Goal: Find specific page/section: Find specific page/section

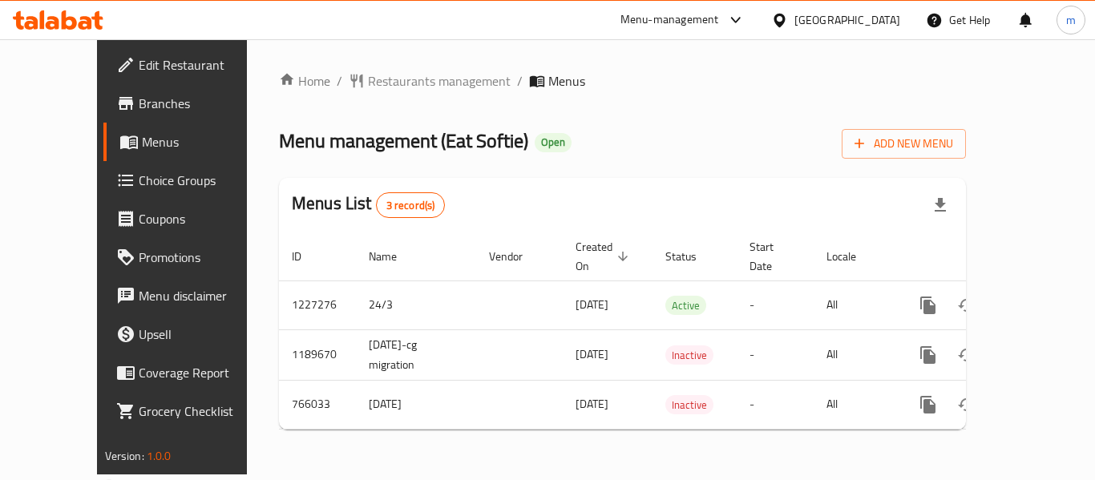
click at [576, 111] on div "Home / Restaurants management / Menus Menu management ( Eat Softie ) Open Add N…" at bounding box center [622, 256] width 687 height 371
click at [368, 87] on span "Restaurants management" at bounding box center [439, 80] width 143 height 19
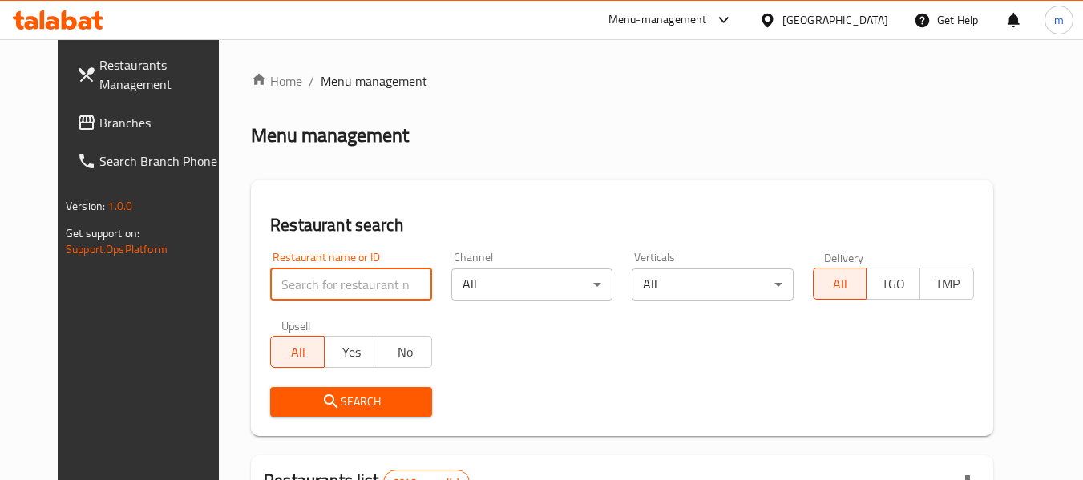
click at [336, 282] on input "search" at bounding box center [350, 285] width 161 height 32
paste input "650637"
type input "650637"
click button "Search" at bounding box center [350, 402] width 161 height 30
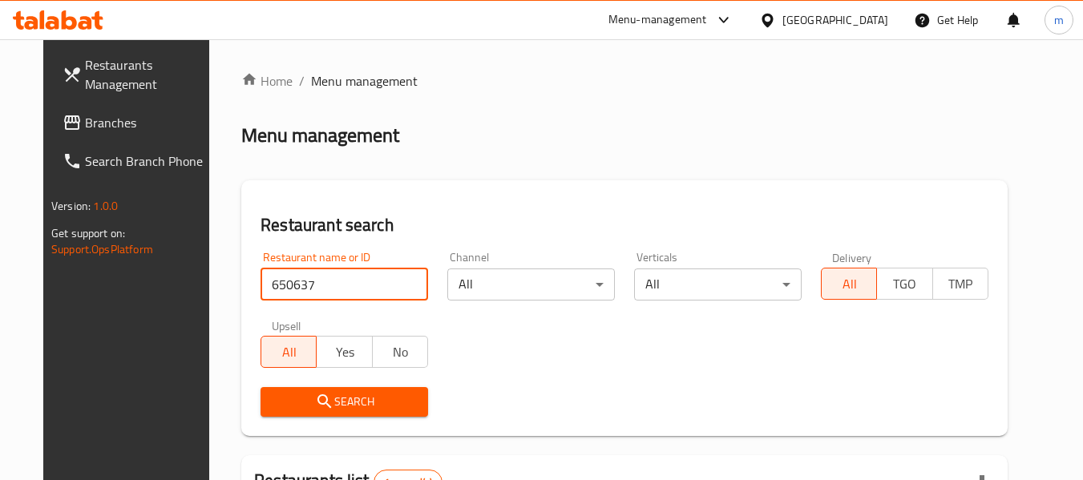
click at [364, 398] on span "Search" at bounding box center [344, 402] width 142 height 20
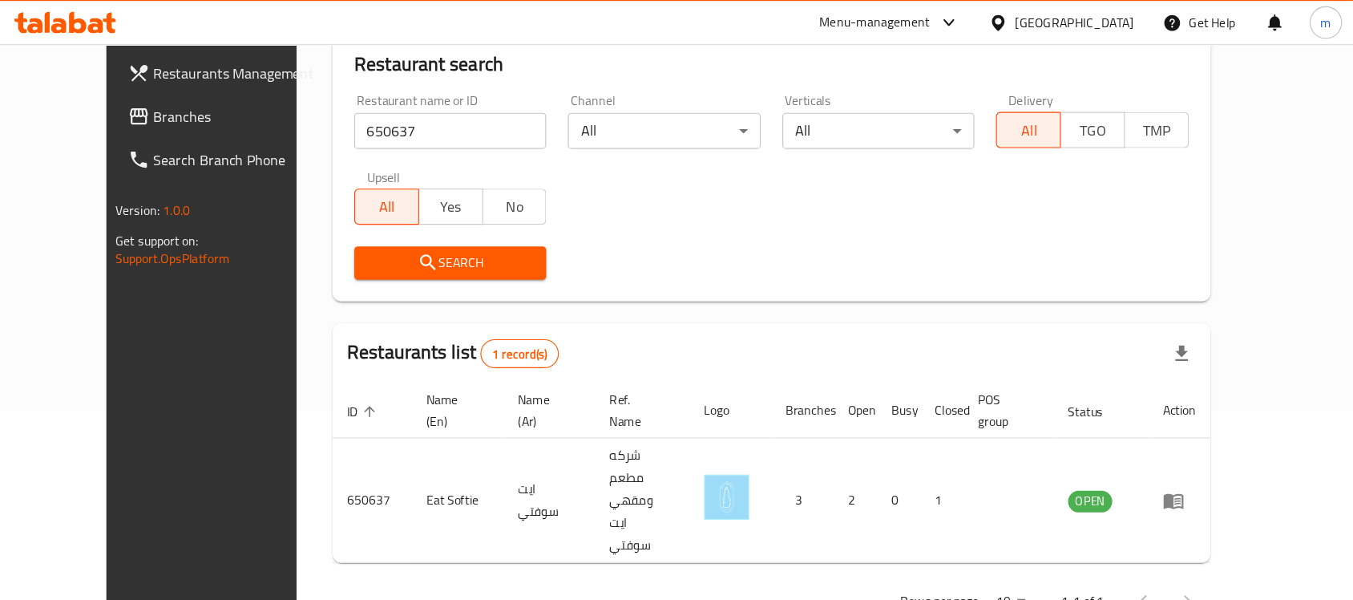
scroll to position [84, 0]
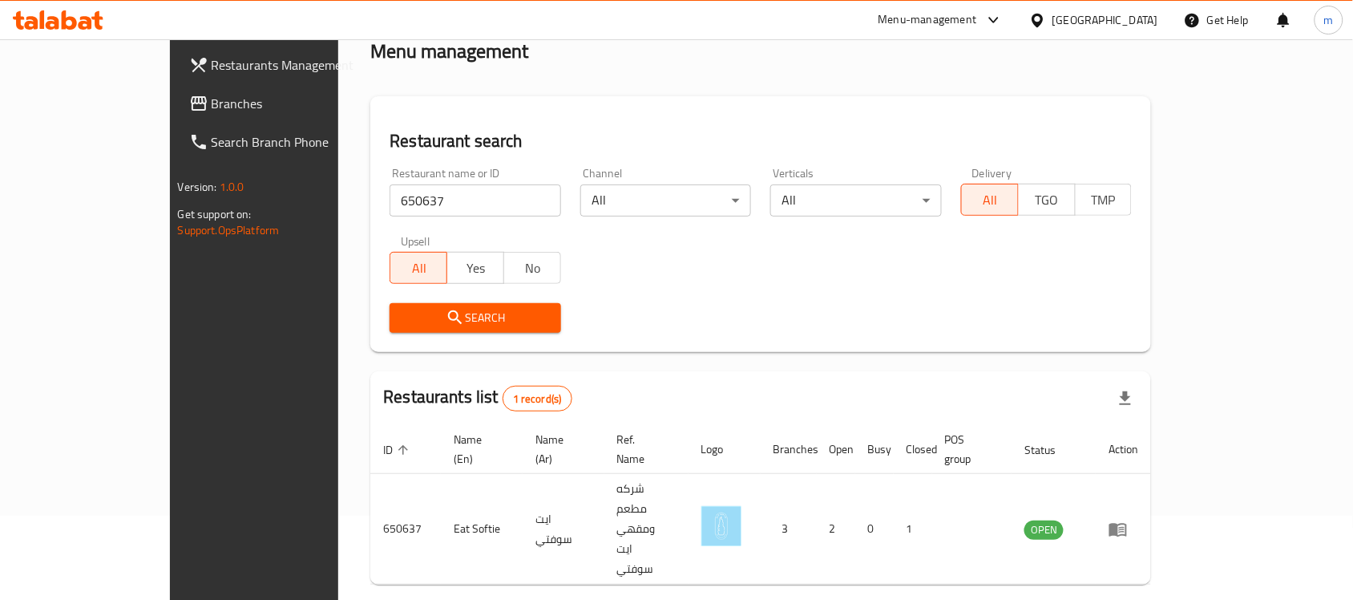
click at [212, 101] on span "Branches" at bounding box center [298, 103] width 172 height 19
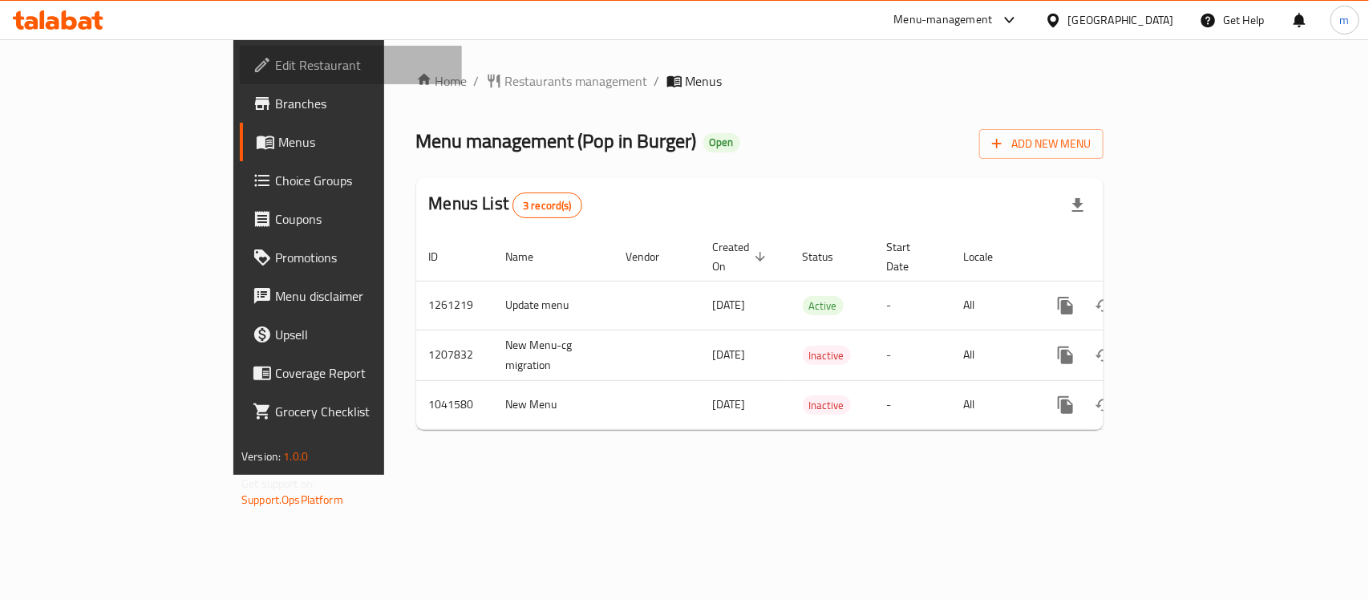
click at [275, 56] on span "Edit Restaurant" at bounding box center [362, 64] width 174 height 19
click at [712, 80] on ol "Home / Restaurants management / Menus" at bounding box center [759, 80] width 687 height 19
click at [505, 76] on span "Restaurants management" at bounding box center [576, 80] width 143 height 19
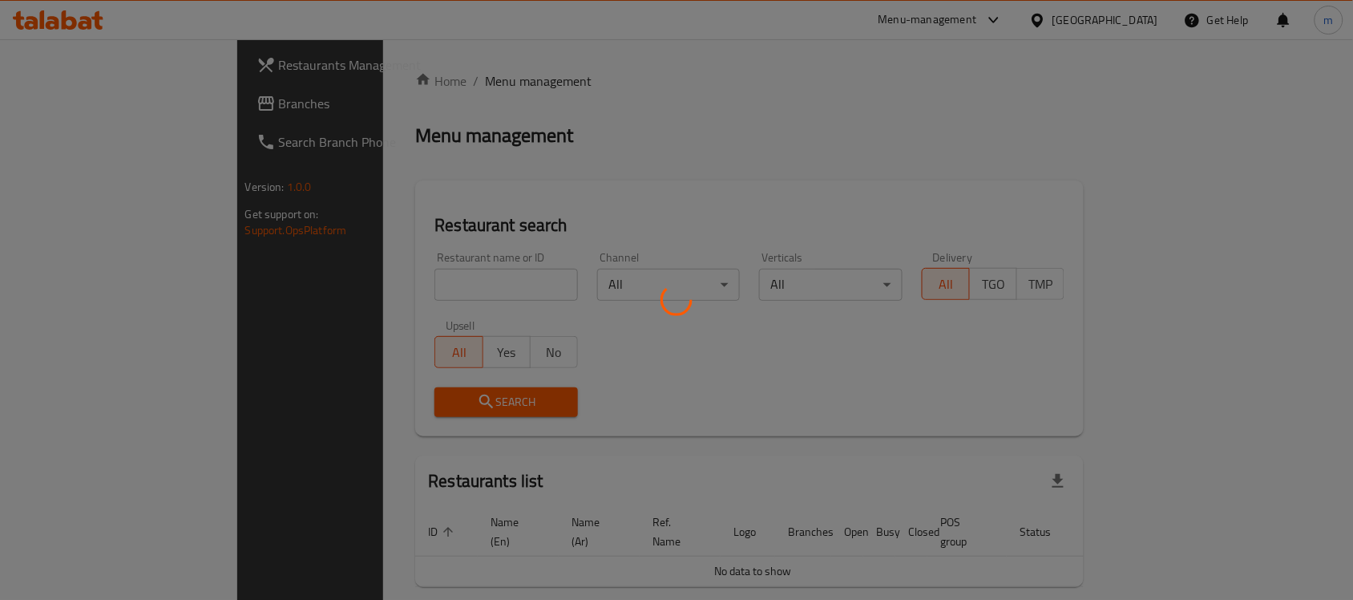
click at [407, 285] on div at bounding box center [676, 300] width 1353 height 600
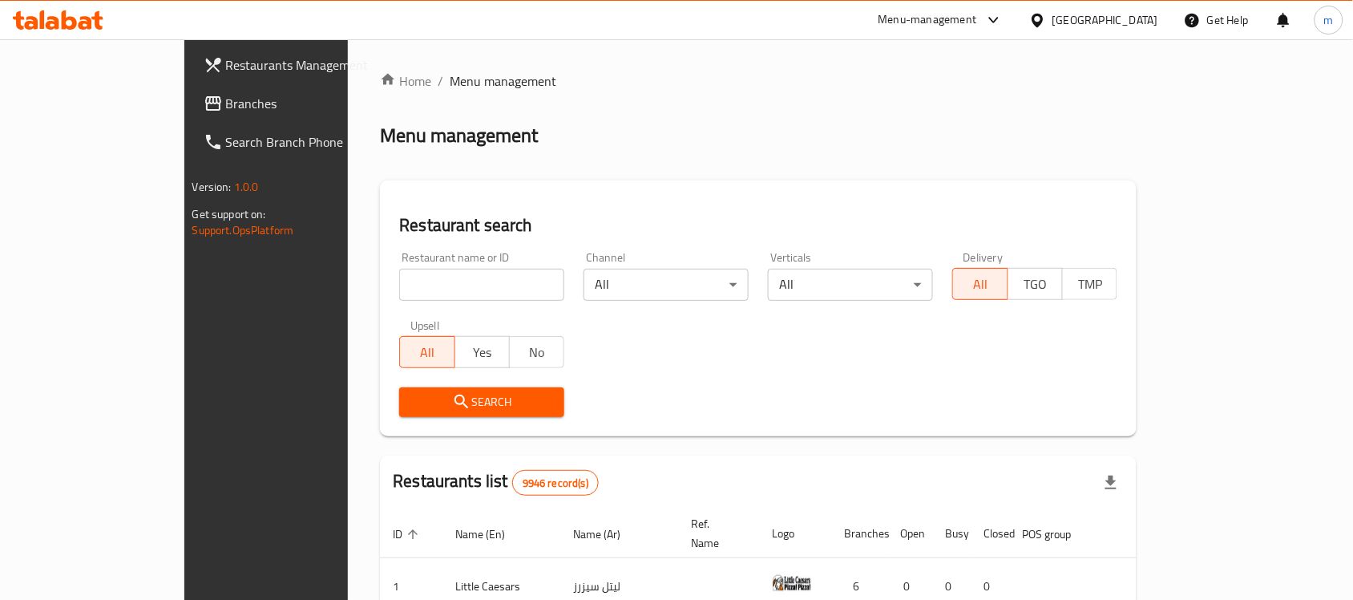
click at [407, 285] on input "search" at bounding box center [481, 285] width 165 height 32
paste input "4026"
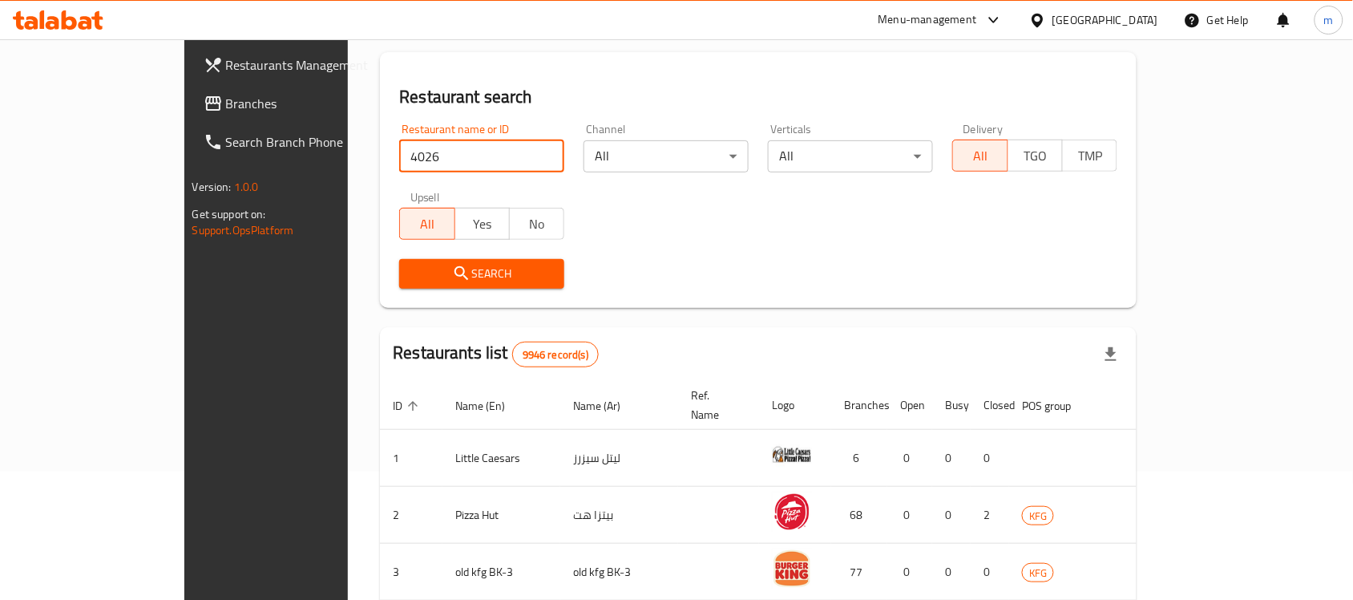
scroll to position [133, 0]
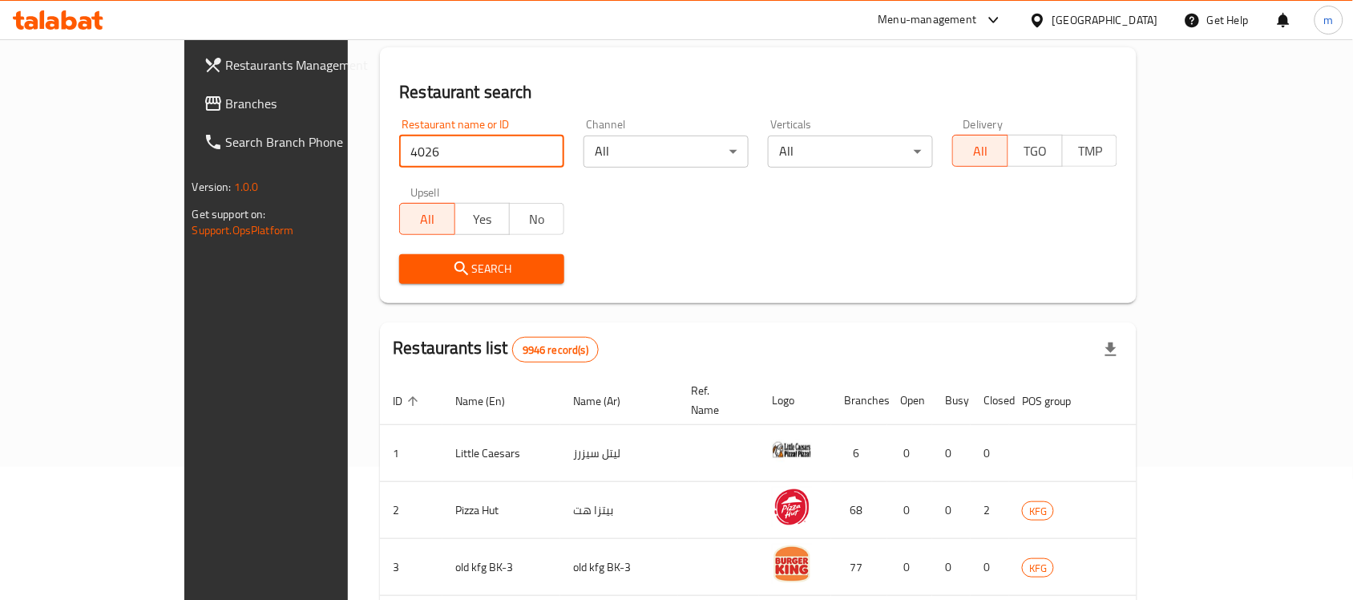
type input "4026"
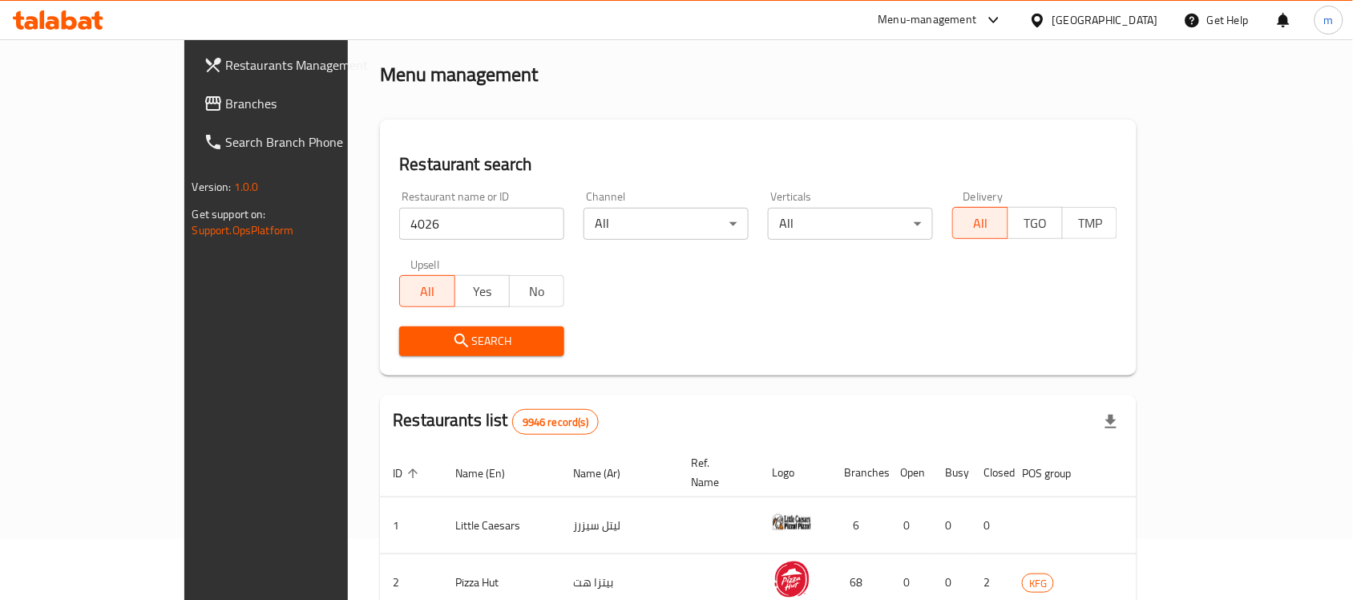
scroll to position [0, 0]
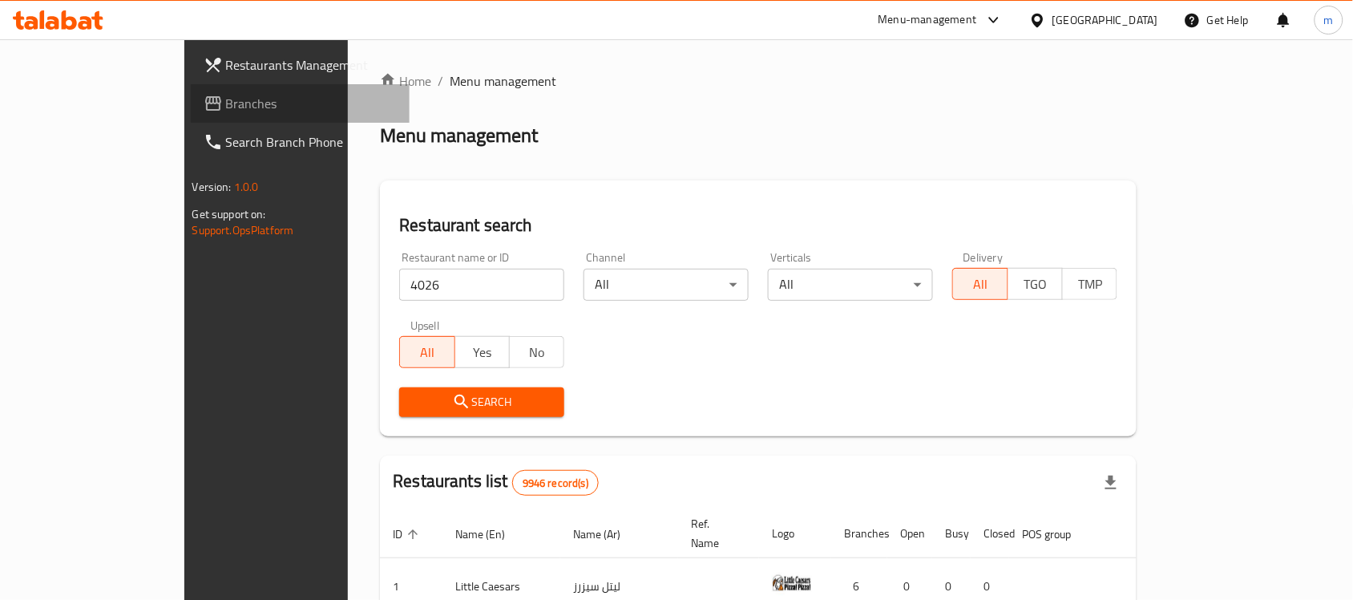
click at [226, 110] on span "Branches" at bounding box center [312, 103] width 172 height 19
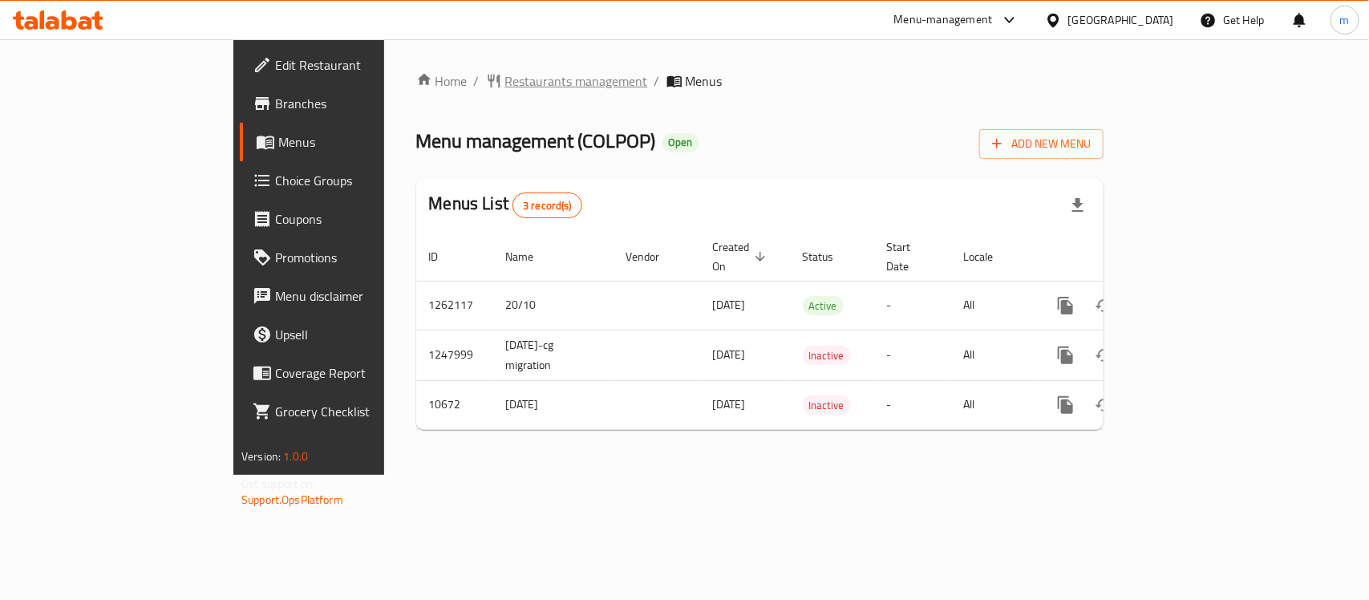
click at [505, 76] on span "Restaurants management" at bounding box center [576, 80] width 143 height 19
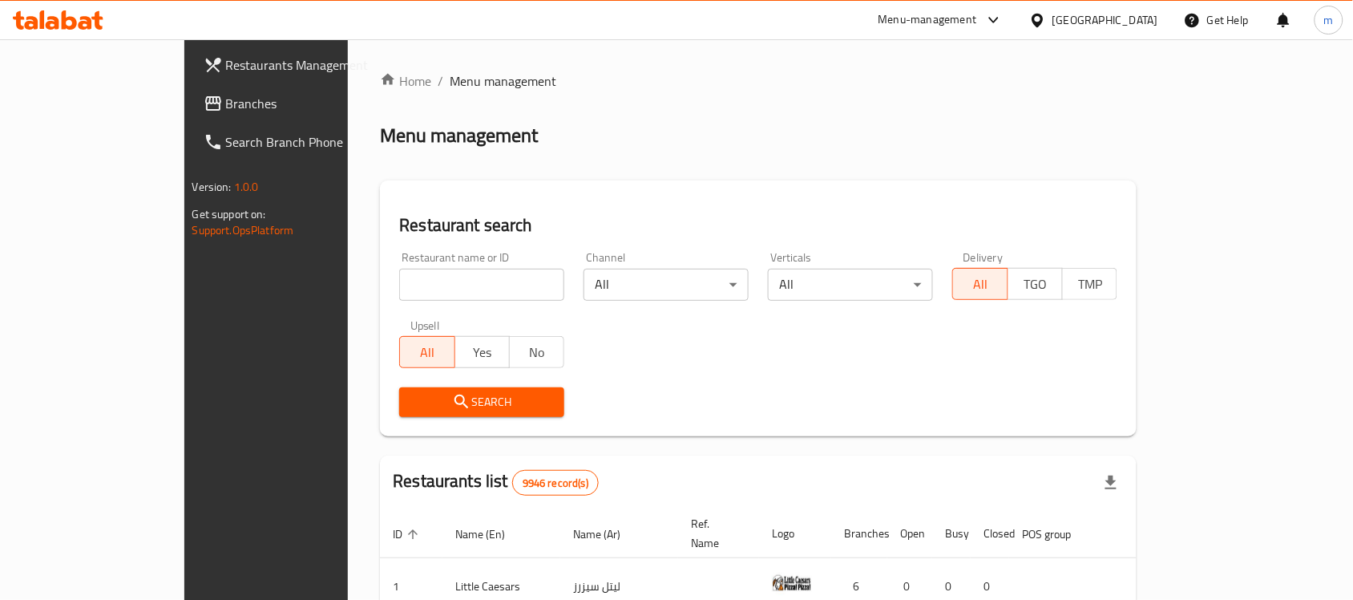
click at [399, 282] on input "search" at bounding box center [481, 285] width 165 height 32
paste input "4026"
type input "4026"
click at [452, 401] on icon "submit" at bounding box center [461, 401] width 19 height 19
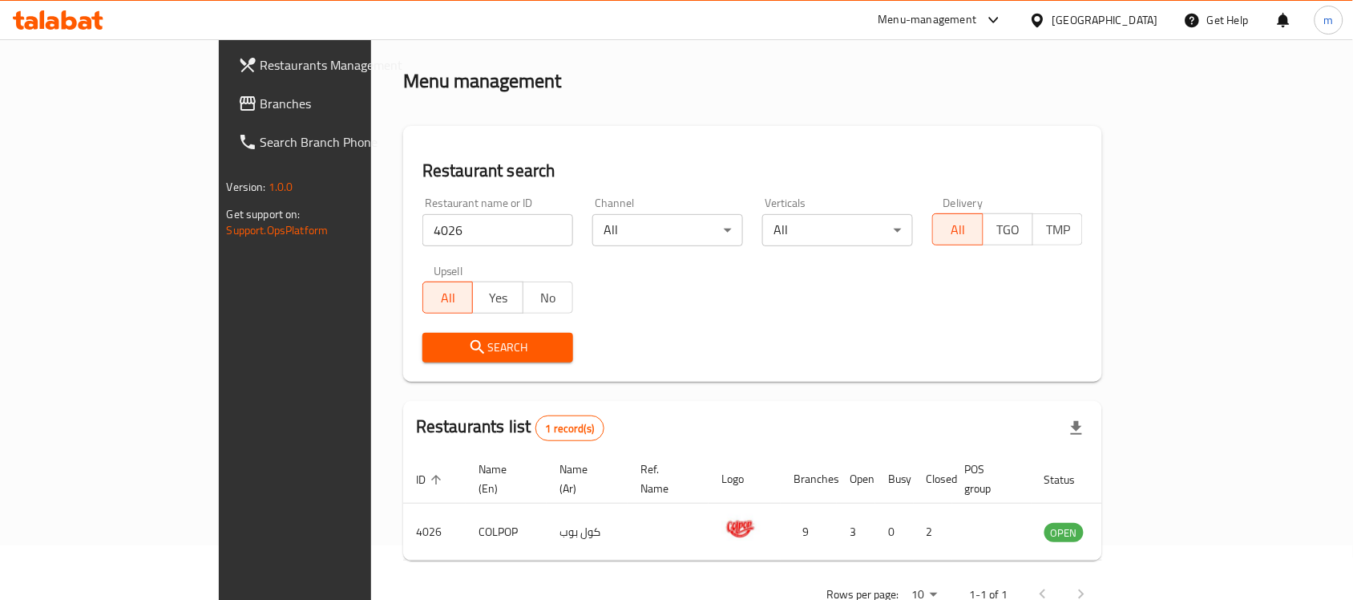
scroll to position [84, 0]
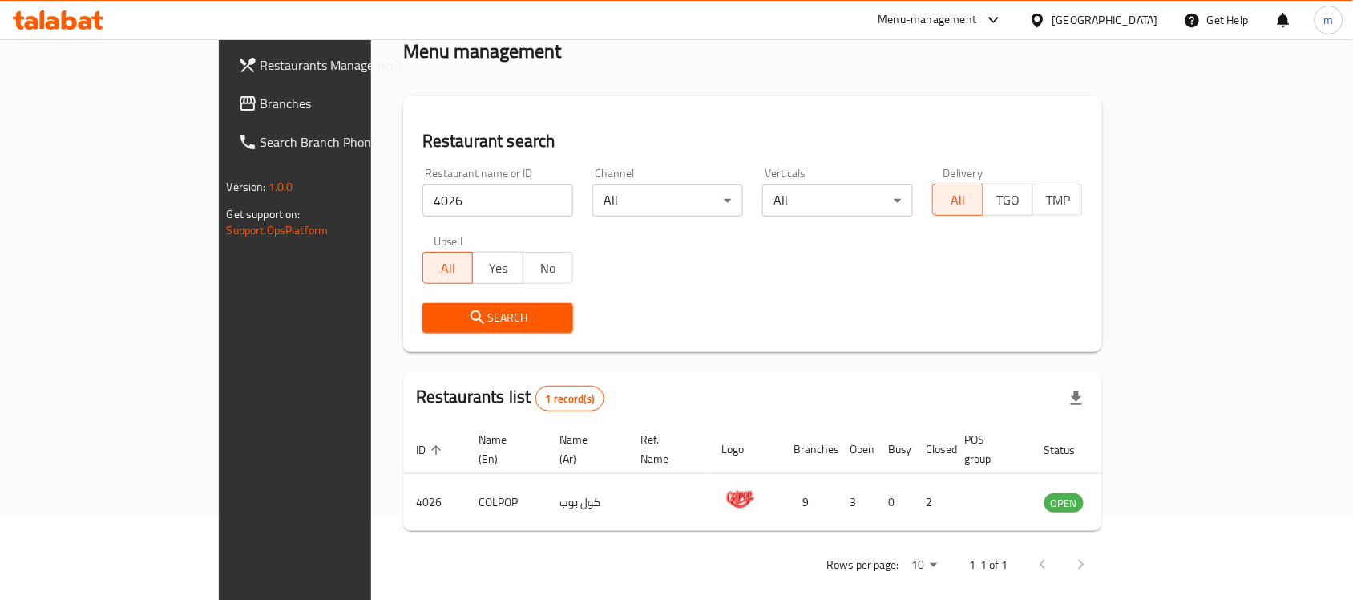
click at [590, 41] on div "Menu management" at bounding box center [752, 51] width 699 height 26
